Goal: Register for event/course

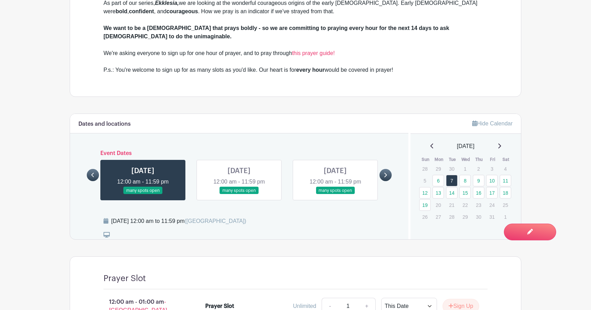
scroll to position [338, 0]
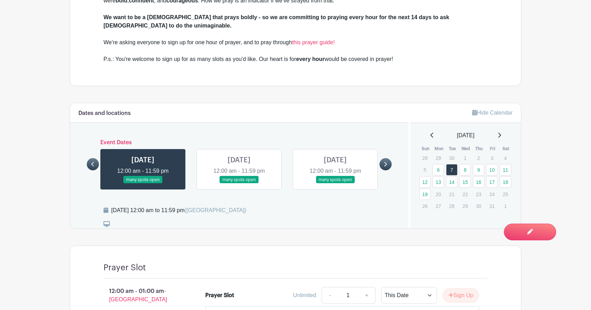
click at [335, 184] on link at bounding box center [335, 184] width 0 height 0
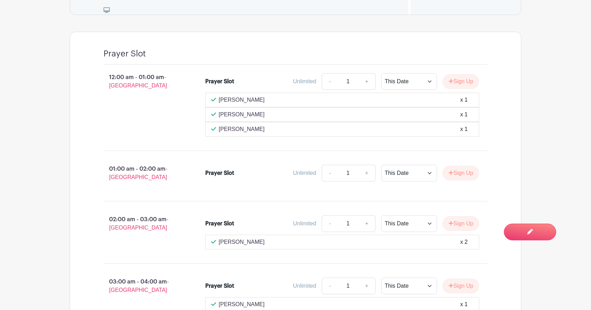
scroll to position [552, 0]
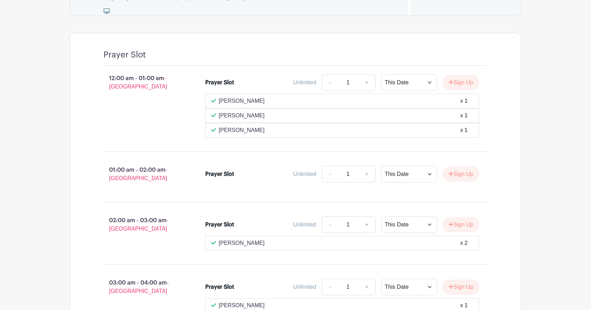
scroll to position [552, 0]
click at [402, 170] on select "This Date Select Dates" at bounding box center [409, 173] width 56 height 17
click at [407, 171] on select "This Date Select Dates" at bounding box center [409, 173] width 56 height 17
select select "select_dates"
click at [381, 165] on select "This Date Select Dates" at bounding box center [409, 173] width 56 height 17
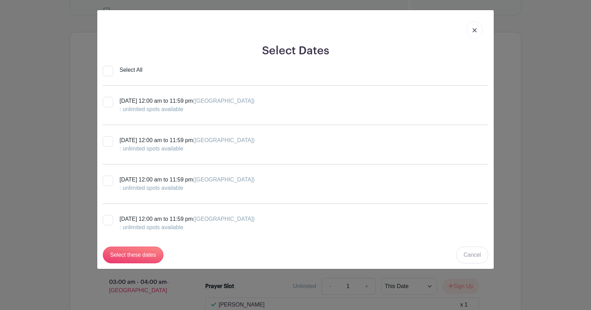
click at [134, 68] on div "Select All" at bounding box center [131, 70] width 23 height 8
click at [111, 70] on input "Select All" at bounding box center [108, 71] width 10 height 10
checkbox input "true"
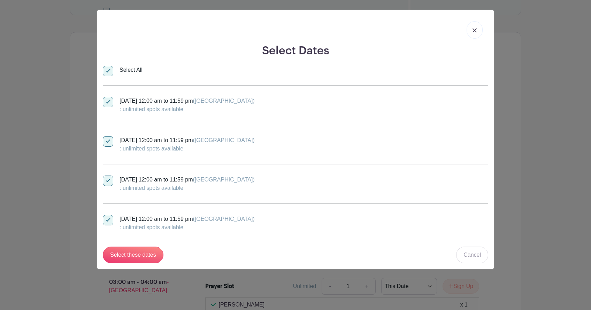
checkbox input "true"
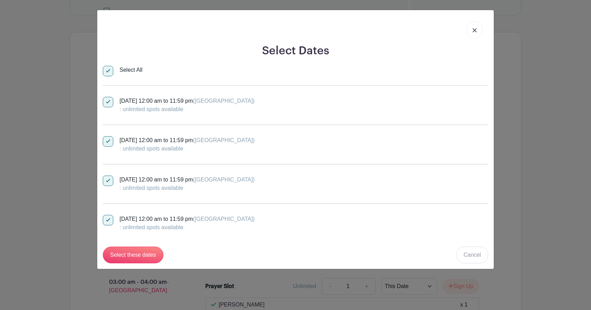
checkbox input "true"
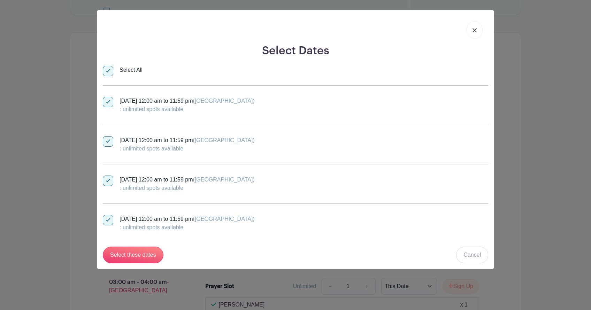
checkbox input "true"
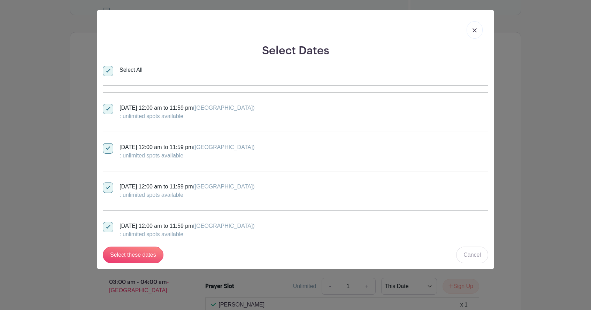
scroll to position [0, 0]
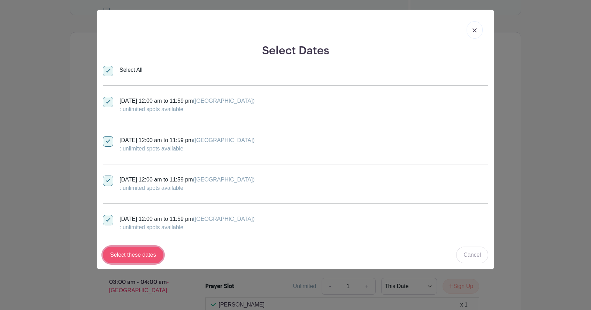
click at [135, 257] on input "Select these dates" at bounding box center [133, 255] width 61 height 17
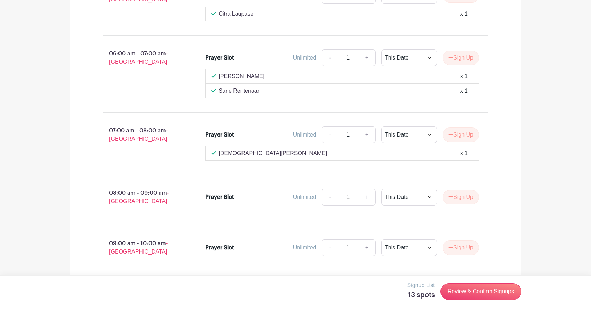
scroll to position [963, 0]
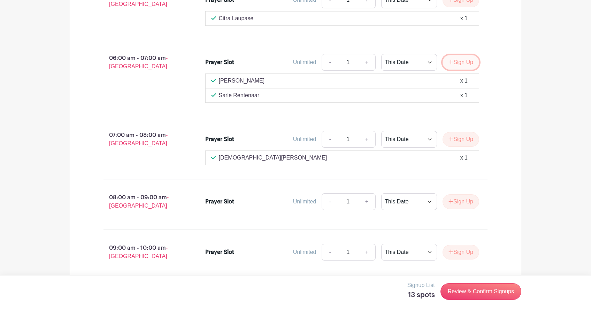
click at [463, 56] on button "Sign Up" at bounding box center [461, 62] width 37 height 15
click at [472, 55] on link at bounding box center [470, 62] width 20 height 17
click at [408, 59] on select "This Date Select Dates" at bounding box center [409, 62] width 56 height 17
select select "select_dates"
click at [381, 54] on select "This Date Select Dates" at bounding box center [409, 62] width 56 height 17
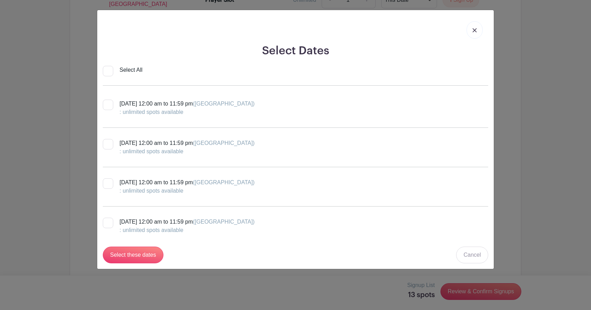
scroll to position [0, 0]
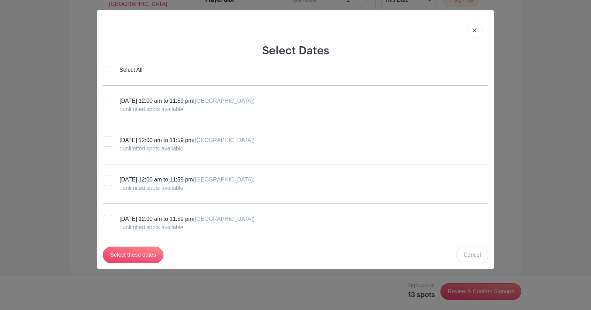
click at [131, 70] on div "Select All" at bounding box center [131, 70] width 23 height 8
click at [106, 70] on input "Select All" at bounding box center [108, 71] width 10 height 10
checkbox input "true"
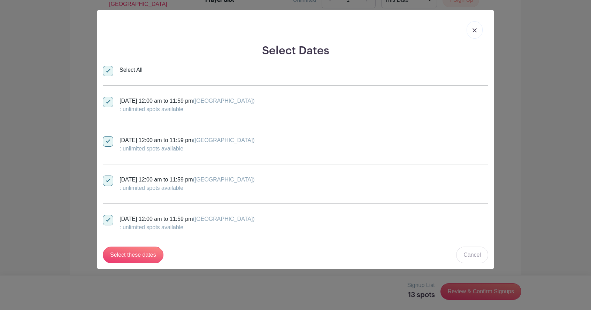
checkbox input "true"
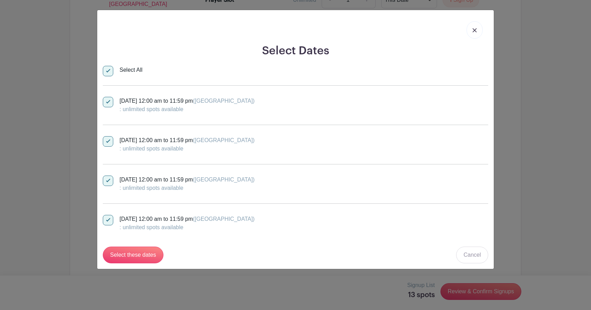
checkbox input "true"
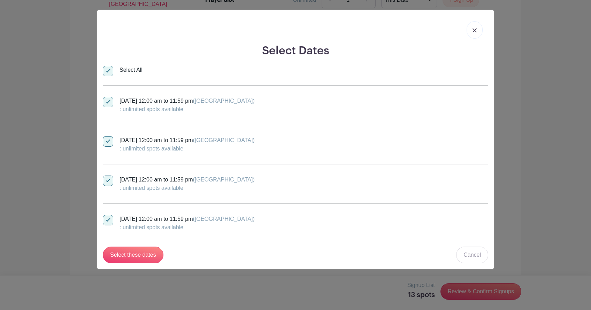
checkbox input "true"
click at [126, 254] on input "Select these dates" at bounding box center [133, 255] width 61 height 17
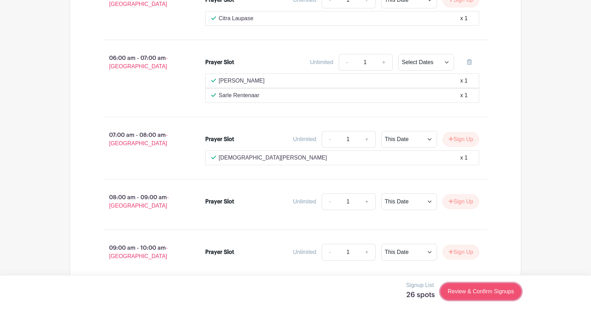
click at [477, 290] on link "Review & Confirm Signups" at bounding box center [480, 291] width 81 height 17
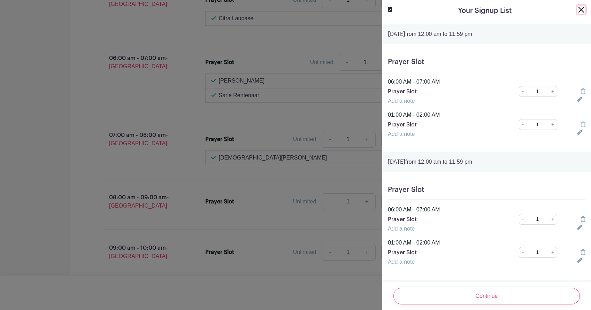
click at [581, 13] on button "Close" at bounding box center [581, 10] width 8 height 8
